Goal: Task Accomplishment & Management: Use online tool/utility

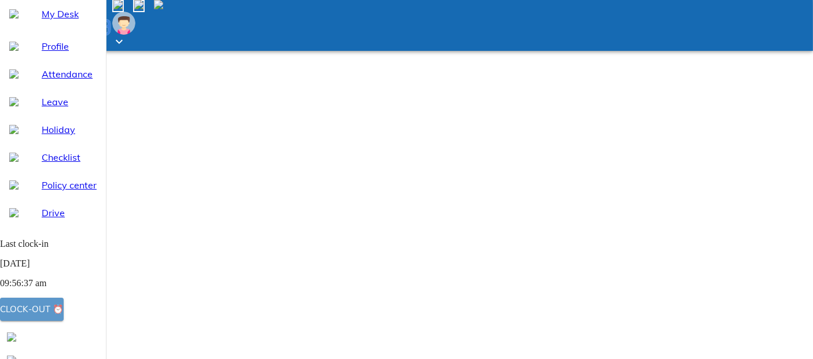
click at [64, 309] on div "Clock-out ⏰" at bounding box center [32, 309] width 64 height 15
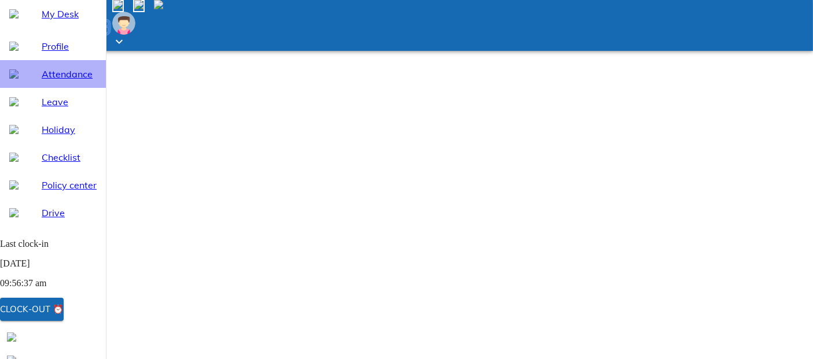
click at [52, 81] on span "Attendance" at bounding box center [69, 74] width 55 height 14
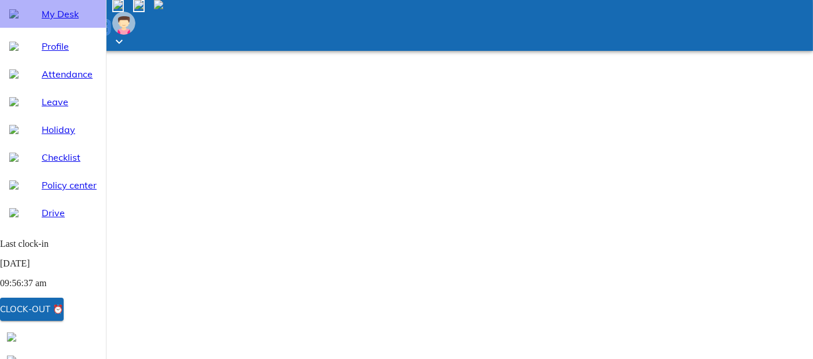
click at [42, 21] on span "My Desk" at bounding box center [69, 14] width 55 height 14
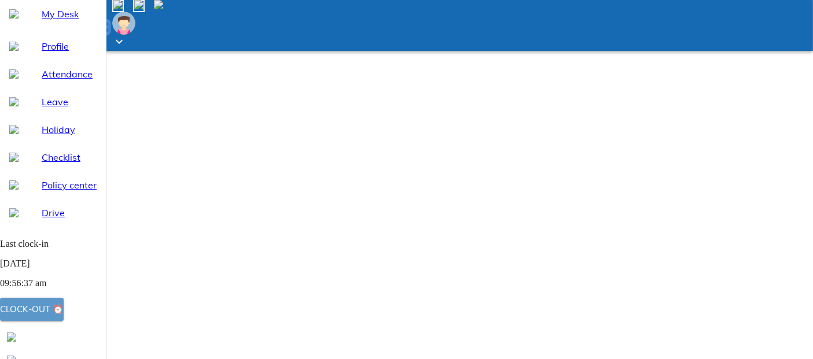
click at [64, 307] on div "Clock-out ⏰" at bounding box center [32, 309] width 64 height 15
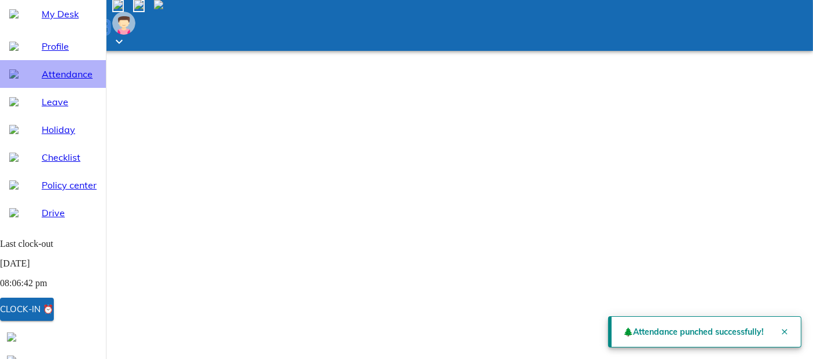
click at [42, 81] on span "Attendance" at bounding box center [69, 74] width 55 height 14
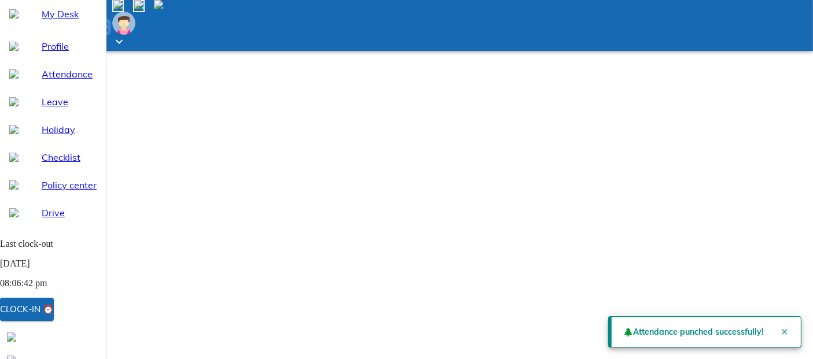
select select "9"
click at [56, 21] on span "My Desk" at bounding box center [69, 14] width 55 height 14
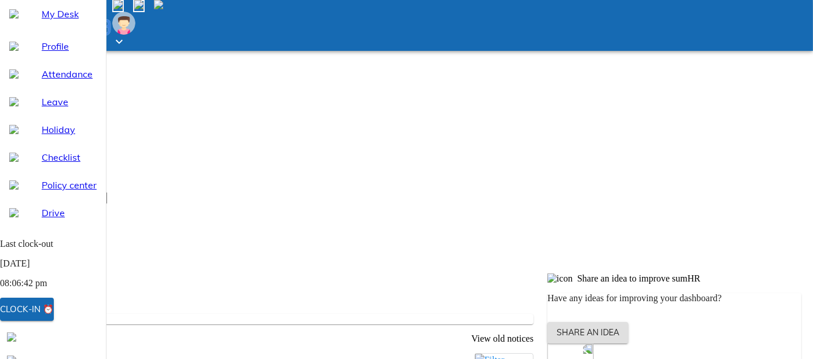
scroll to position [176, 0]
